Goal: Complete application form

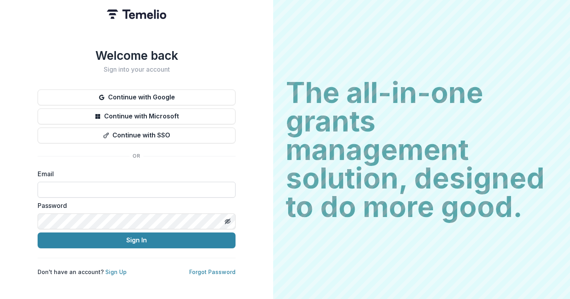
click at [44, 188] on input at bounding box center [137, 190] width 198 height 16
type input "**********"
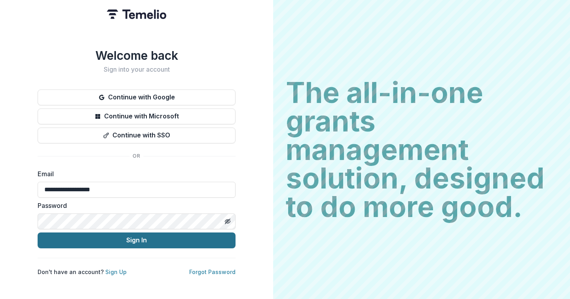
click at [113, 237] on button "Sign In" at bounding box center [137, 240] width 198 height 16
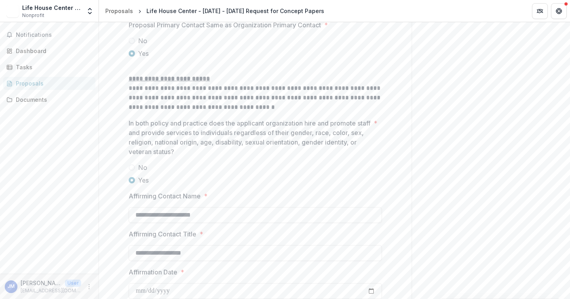
scroll to position [1074, 0]
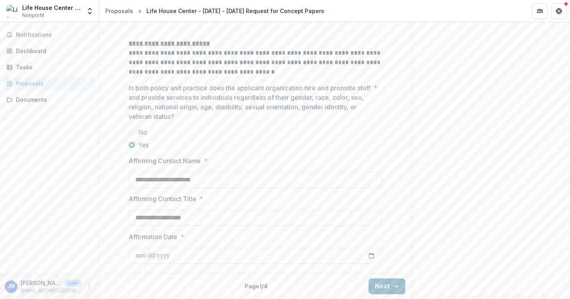
click at [388, 285] on button "Next" at bounding box center [387, 286] width 37 height 16
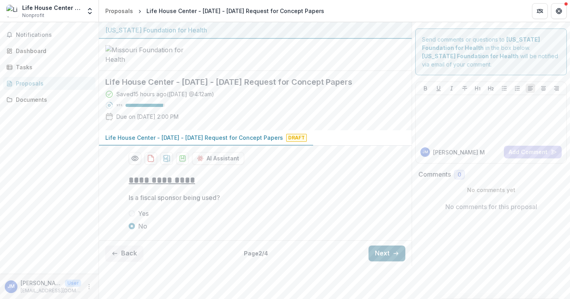
scroll to position [27, 0]
click at [377, 261] on button "Next" at bounding box center [387, 253] width 37 height 16
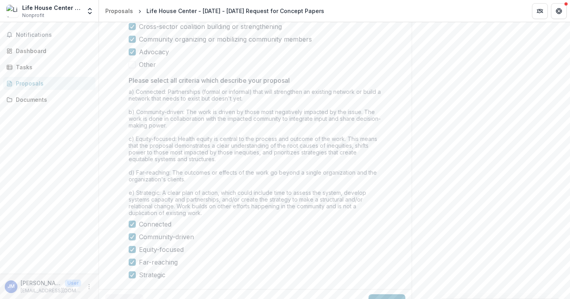
scroll to position [824, 0]
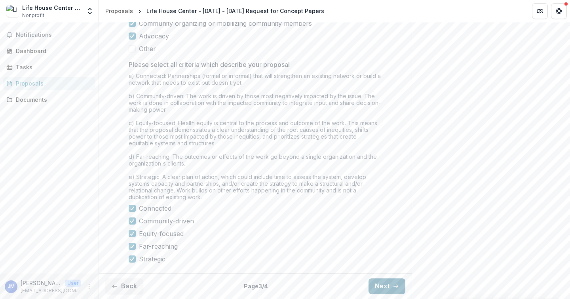
click at [386, 289] on button "Next" at bounding box center [387, 286] width 37 height 16
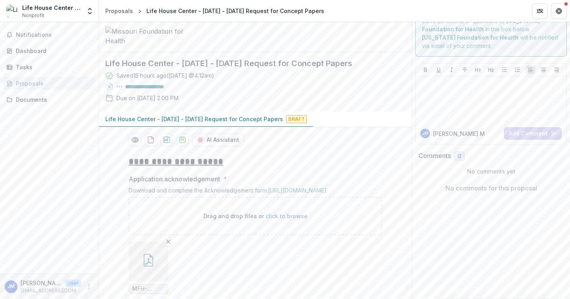
scroll to position [0, 0]
